Goal: Information Seeking & Learning: Learn about a topic

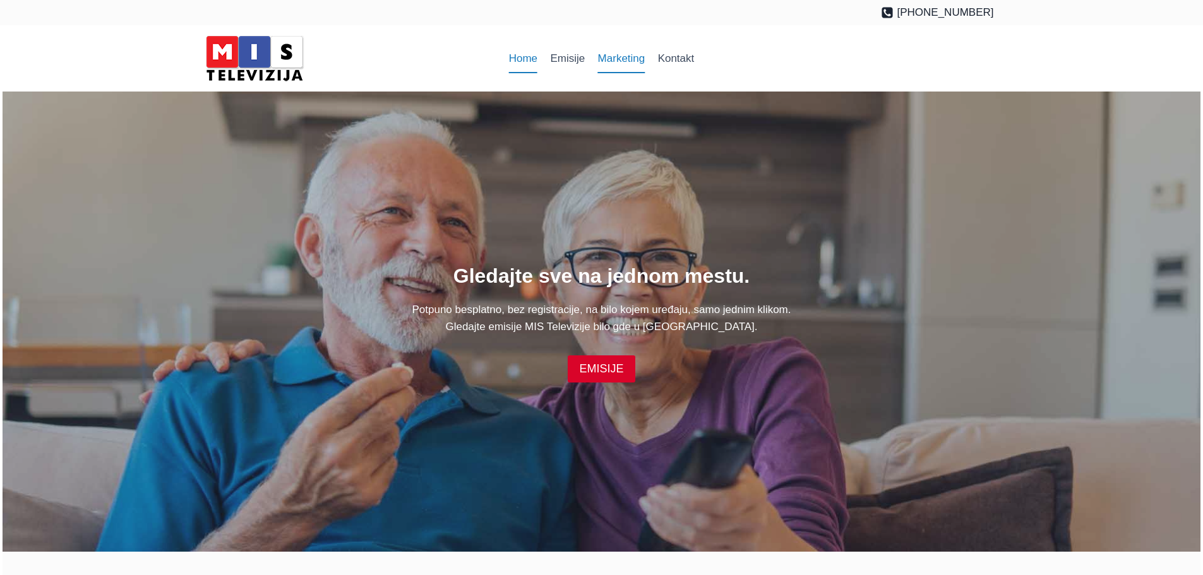
click at [621, 57] on link "Marketing" at bounding box center [621, 59] width 60 height 30
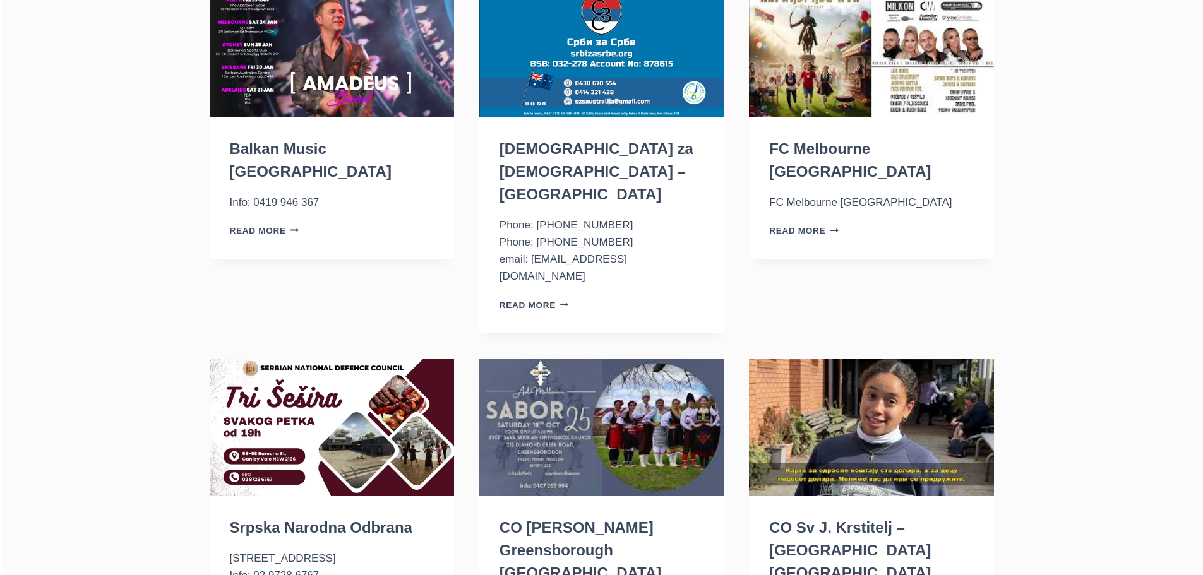
scroll to position [190, 0]
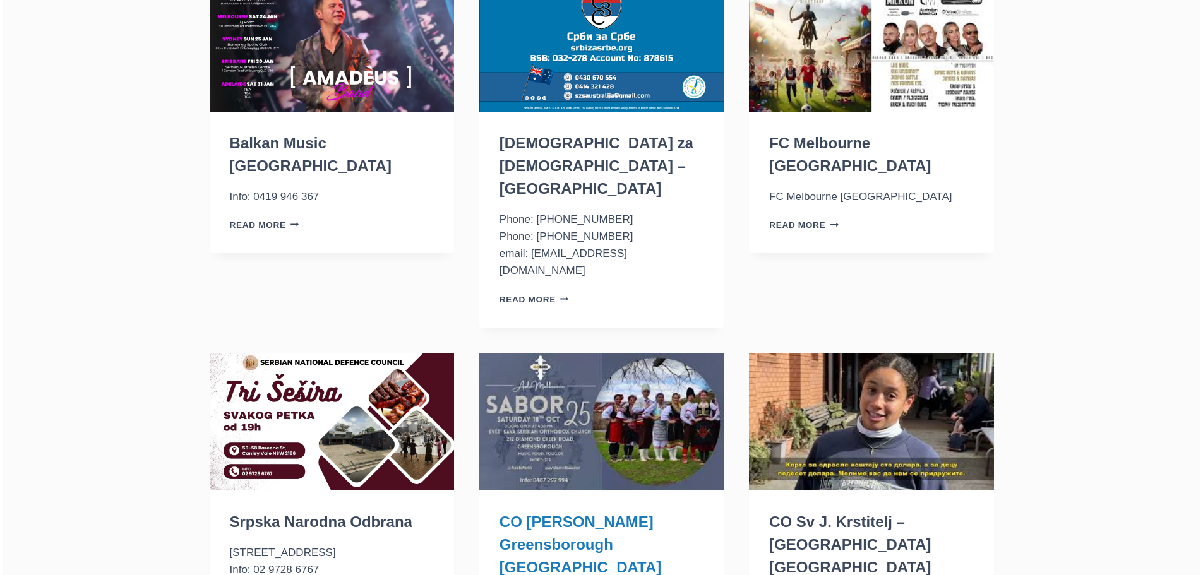
click at [558, 514] on link "CO Sv Sava Greensborough [GEOGRAPHIC_DATA]" at bounding box center [581, 545] width 162 height 63
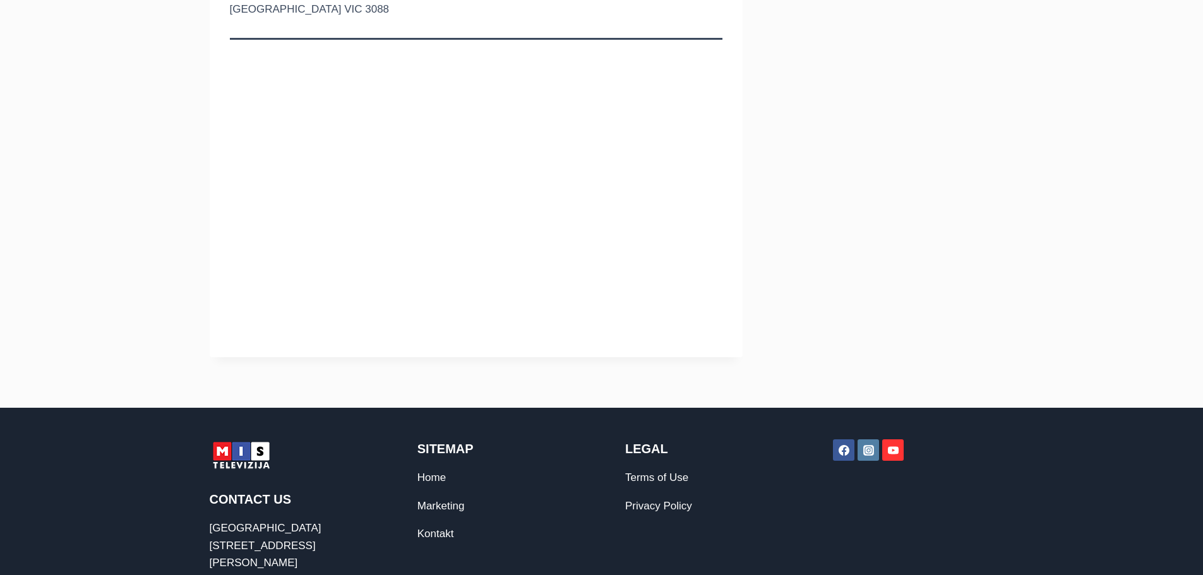
scroll to position [190, 0]
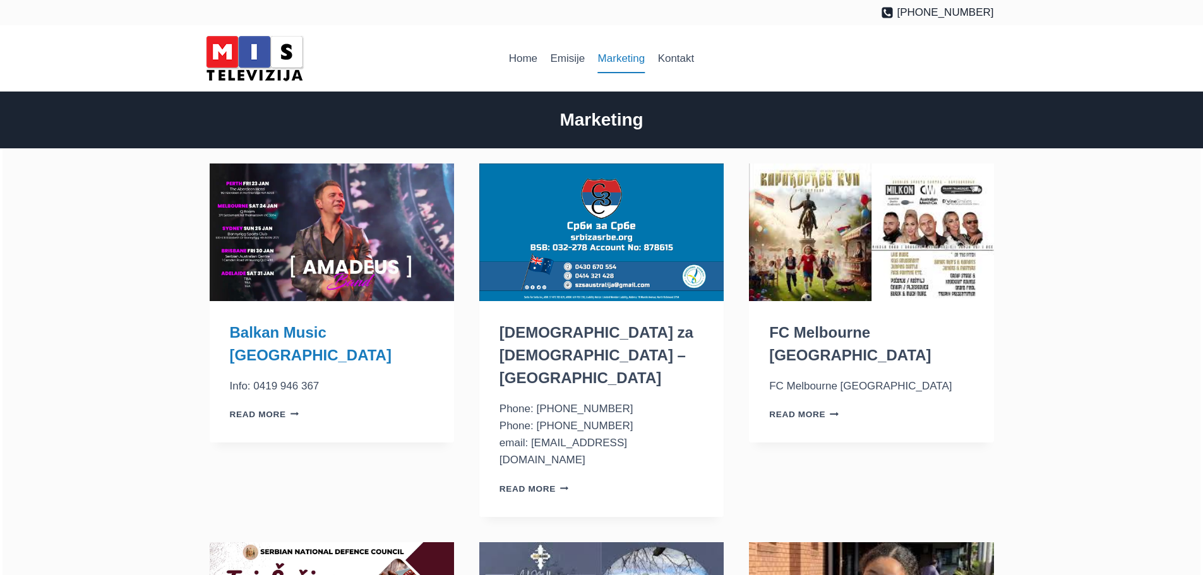
click at [301, 334] on link "Balkan Music [GEOGRAPHIC_DATA]" at bounding box center [311, 344] width 162 height 40
